Goal: Task Accomplishment & Management: Manage account settings

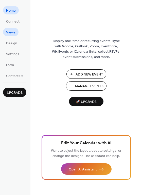
click at [14, 33] on span "Views" at bounding box center [10, 32] width 9 height 5
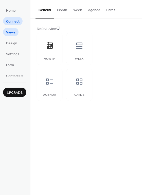
click at [11, 22] on span "Connect" at bounding box center [12, 21] width 13 height 5
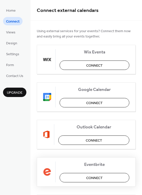
click at [85, 177] on button "Connect" at bounding box center [94, 177] width 70 height 9
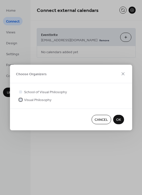
click at [38, 100] on span "Visual Philosophy" at bounding box center [37, 99] width 27 height 5
click at [118, 119] on span "OK" at bounding box center [118, 119] width 5 height 5
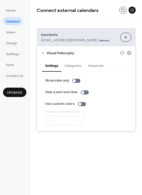
click at [78, 66] on button "Categories" at bounding box center [72, 65] width 23 height 12
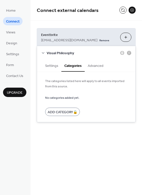
click at [92, 65] on button "Advanced" at bounding box center [96, 65] width 22 height 12
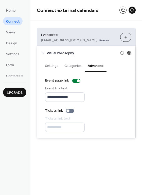
click at [128, 53] on icon at bounding box center [129, 53] width 5 height 5
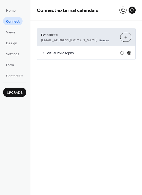
click at [128, 53] on icon at bounding box center [129, 53] width 5 height 5
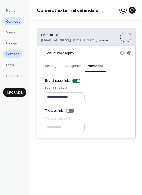
click at [13, 52] on span "Settings" at bounding box center [12, 54] width 13 height 5
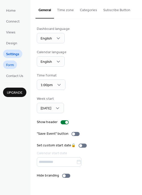
click at [12, 67] on span "Form" at bounding box center [10, 65] width 8 height 5
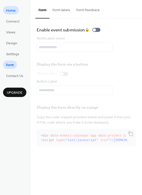
click at [16, 10] on link "Home" at bounding box center [11, 10] width 16 height 8
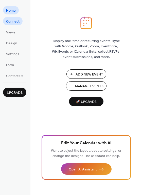
click at [16, 20] on span "Connect" at bounding box center [12, 21] width 13 height 5
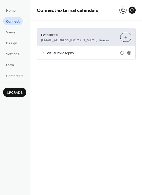
click at [47, 53] on span "Visual Philosophy" at bounding box center [83, 53] width 73 height 5
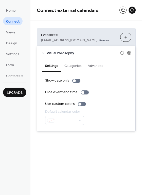
click at [77, 64] on button "Categories" at bounding box center [72, 65] width 23 height 12
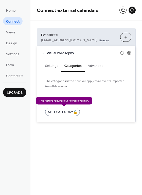
click at [73, 112] on div "Add Category 🔒" at bounding box center [62, 112] width 35 height 8
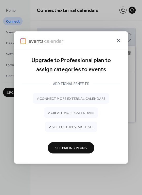
click at [118, 38] on icon at bounding box center [118, 40] width 6 height 6
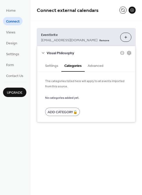
click at [97, 68] on button "Advanced" at bounding box center [96, 65] width 22 height 12
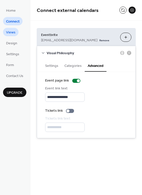
click at [8, 32] on span "Views" at bounding box center [10, 32] width 9 height 5
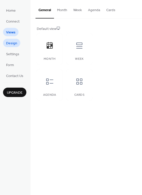
click at [11, 43] on span "Design" at bounding box center [11, 43] width 11 height 5
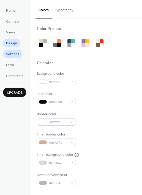
click at [16, 55] on span "Settings" at bounding box center [12, 54] width 13 height 5
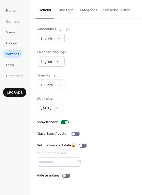
click at [92, 12] on button "Categories" at bounding box center [88, 9] width 23 height 18
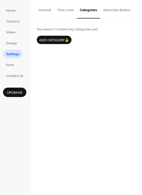
click at [49, 10] on button "General" at bounding box center [44, 9] width 18 height 18
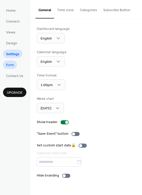
click at [16, 66] on link "Form" at bounding box center [10, 64] width 14 height 8
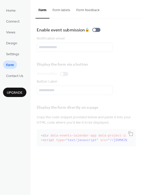
click at [15, 92] on span "Upgrade" at bounding box center [15, 92] width 16 height 5
click at [13, 22] on span "Connect" at bounding box center [12, 21] width 13 height 5
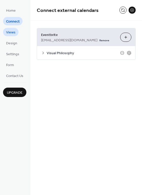
click at [10, 31] on span "Views" at bounding box center [10, 32] width 9 height 5
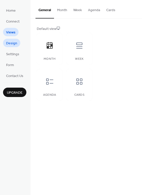
click at [15, 43] on span "Design" at bounding box center [11, 43] width 11 height 5
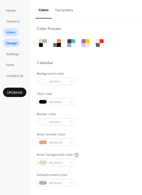
click at [12, 31] on span "Views" at bounding box center [10, 32] width 9 height 5
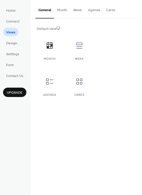
click at [112, 7] on button "Cards" at bounding box center [110, 9] width 15 height 18
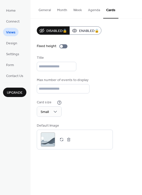
click at [59, 11] on button "Month" at bounding box center [62, 9] width 16 height 18
